Goal: Find specific page/section: Find specific page/section

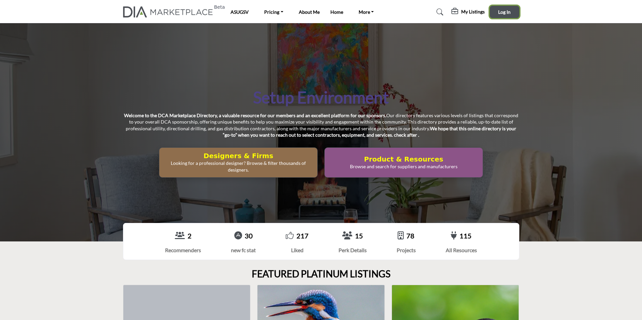
click at [508, 13] on span "Log In" at bounding box center [504, 12] width 12 height 6
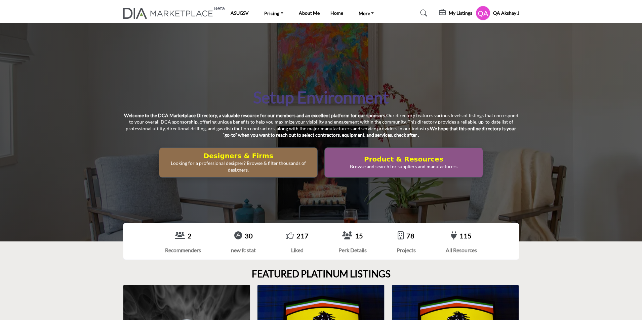
click at [459, 15] on h5 "My Listings" at bounding box center [461, 13] width 24 height 6
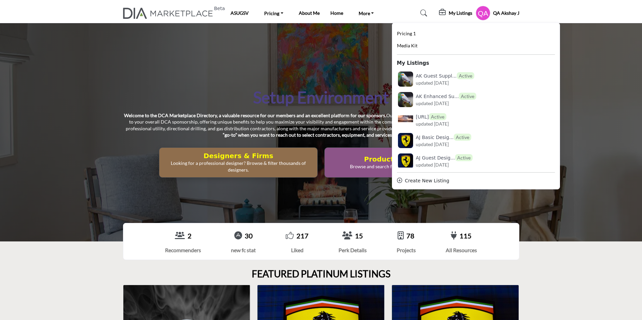
click at [479, 9] on profile-featured-47533003-1f09-4f2a-9bc5-edf643607b76 "Show hide supplier dropdown" at bounding box center [482, 13] width 15 height 15
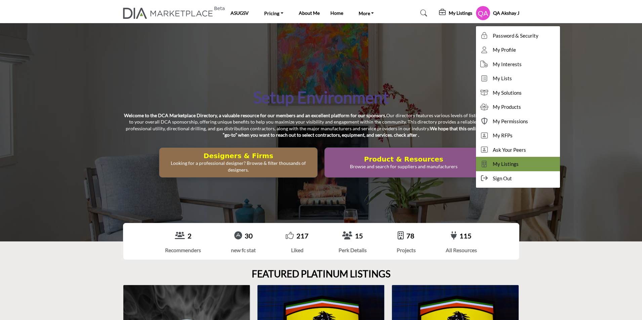
click at [510, 162] on span "My Listings" at bounding box center [506, 164] width 26 height 8
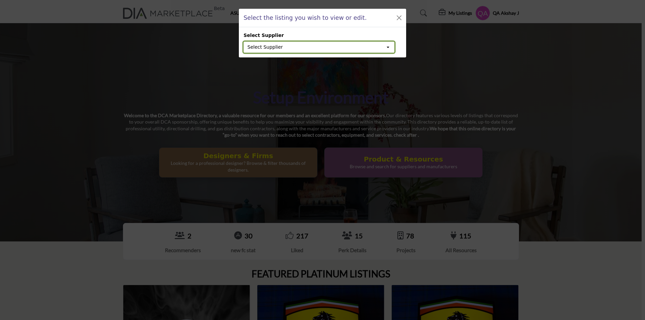
click at [362, 45] on button "Select Supplier" at bounding box center [319, 47] width 151 height 11
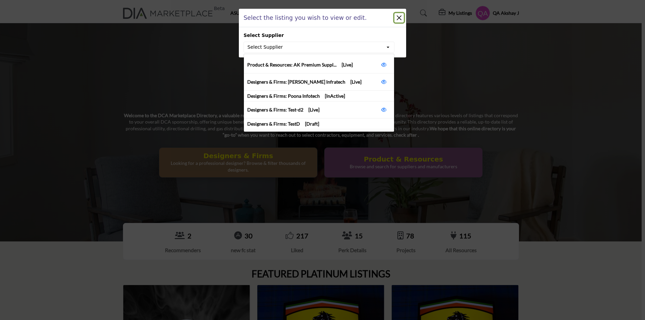
click at [400, 22] on button "Close" at bounding box center [398, 17] width 9 height 9
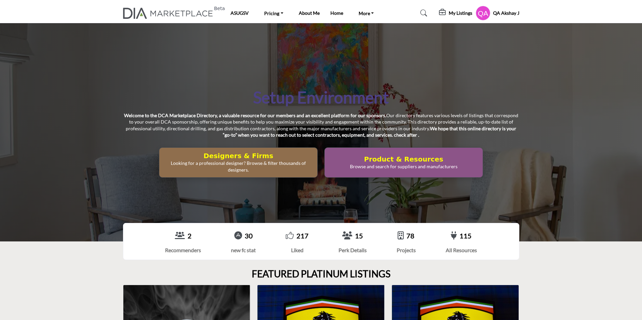
click at [449, 10] on h5 "My Listings" at bounding box center [461, 13] width 24 height 6
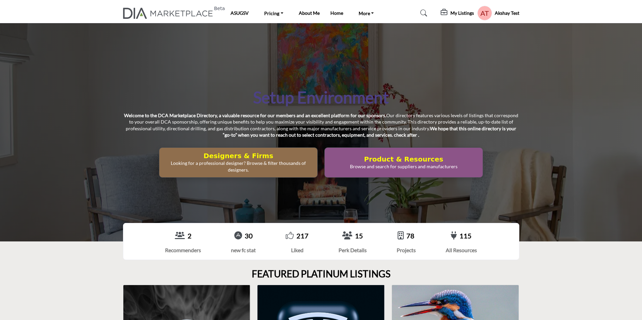
click at [453, 14] on h5 "My Listings" at bounding box center [462, 13] width 24 height 6
